Goal: Information Seeking & Learning: Compare options

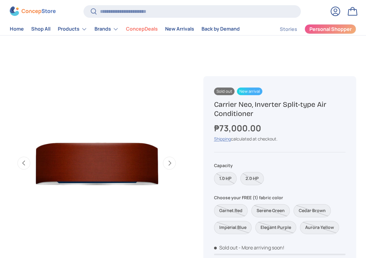
scroll to position [0, 273]
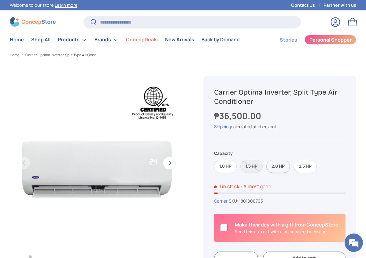
click at [284, 167] on label "2.0 HP" at bounding box center [279, 166] width 24 height 13
click at [277, 162] on label "2.0 HP" at bounding box center [279, 166] width 24 height 13
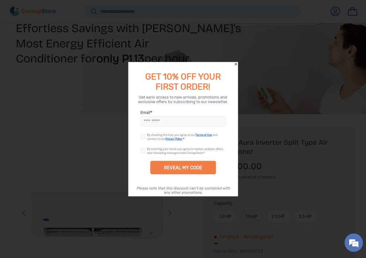
scroll to position [244, 0]
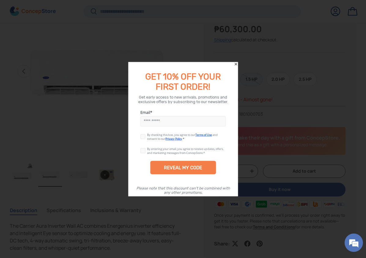
click at [234, 64] on icon "Close" at bounding box center [236, 64] width 4 height 4
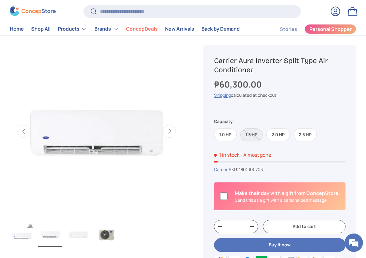
scroll to position [184, 0]
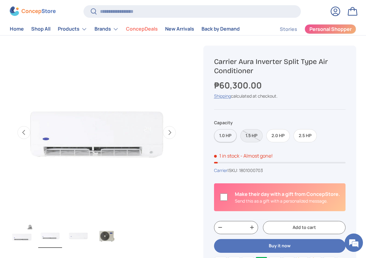
click at [227, 133] on label "1.0 HP" at bounding box center [225, 135] width 23 height 13
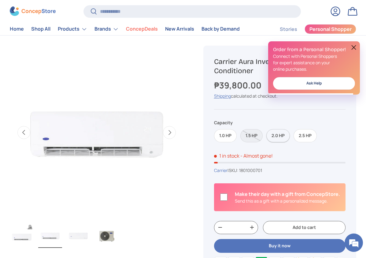
click at [287, 134] on label "2.0 HP" at bounding box center [279, 135] width 24 height 13
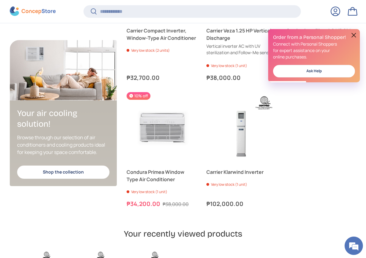
scroll to position [0, 733]
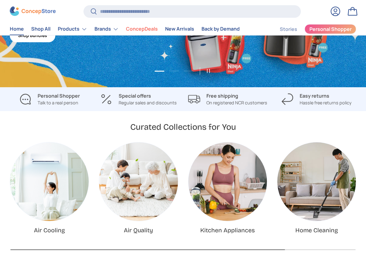
scroll to position [92, 0]
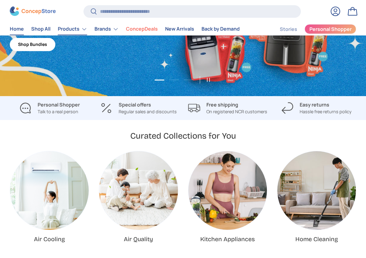
click at [78, 29] on link "Products" at bounding box center [72, 29] width 29 height 12
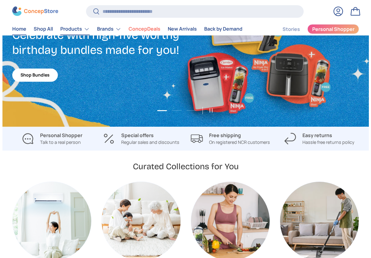
scroll to position [1565, 2338]
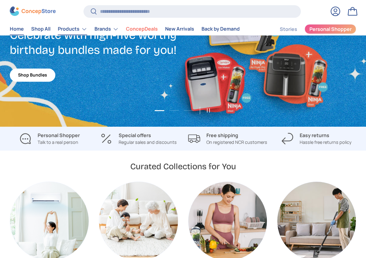
click at [66, 27] on link "Products" at bounding box center [72, 29] width 29 height 12
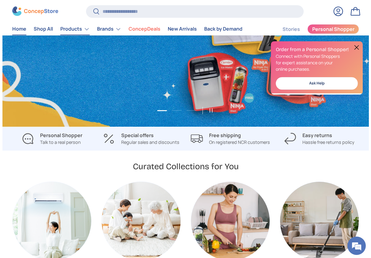
scroll to position [0, 366]
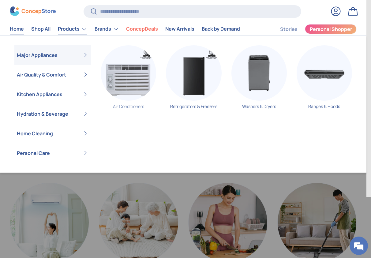
click at [103, 79] on img "Primary" at bounding box center [128, 72] width 55 height 55
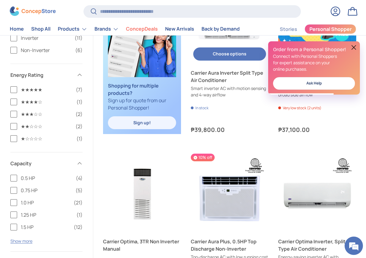
click at [221, 70] on link "Carrier Aura Inverter Split Type Air Conditioner" at bounding box center [230, 76] width 78 height 15
